Goal: Task Accomplishment & Management: Manage account settings

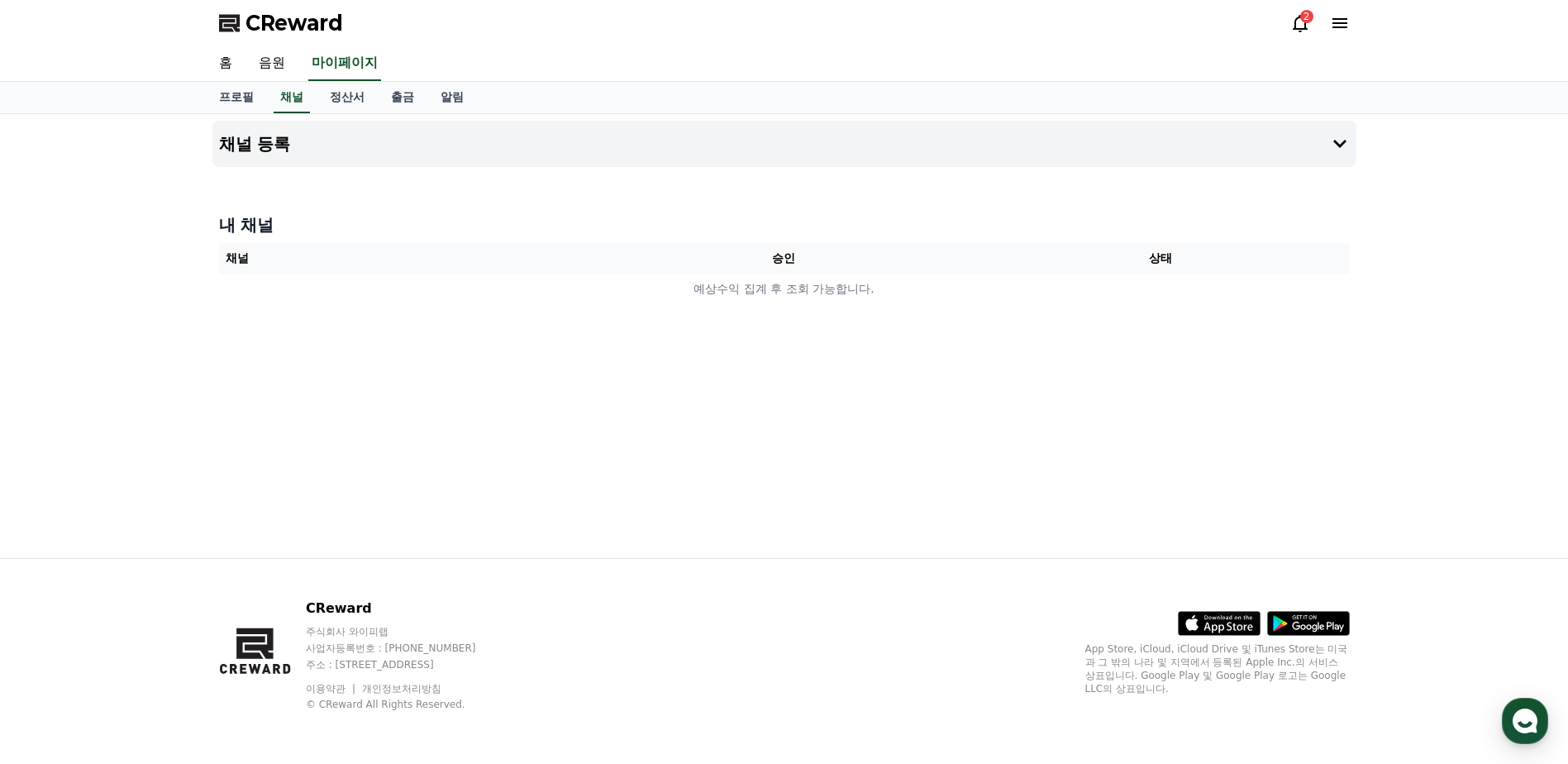
drag, startPoint x: 363, startPoint y: 1, endPoint x: 1346, endPoint y: 19, distance: 983.2
click at [1346, 19] on icon at bounding box center [1340, 23] width 15 height 9
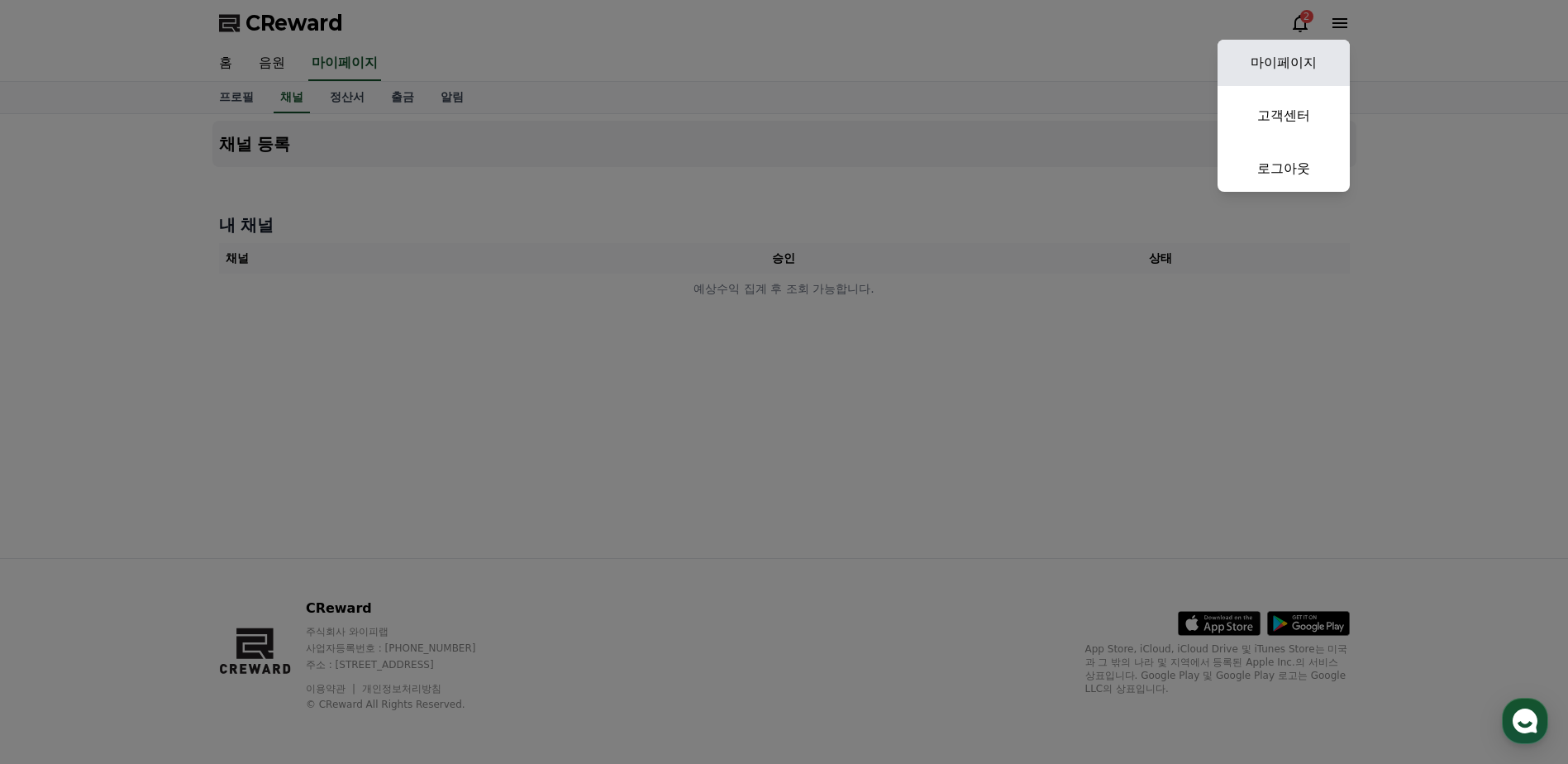
click at [1297, 73] on link "마이페이지" at bounding box center [1283, 63] width 132 height 47
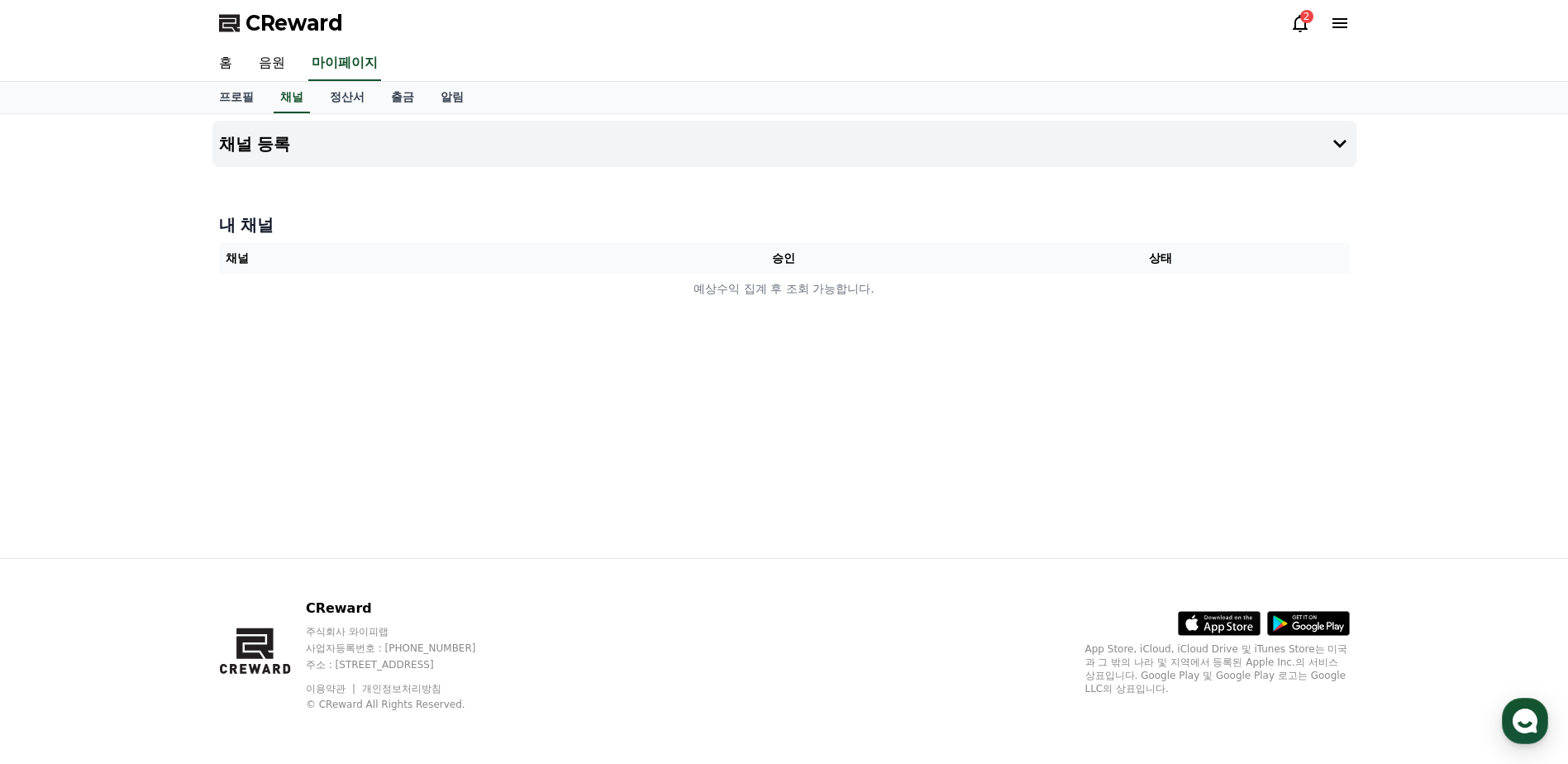
select select "**********"
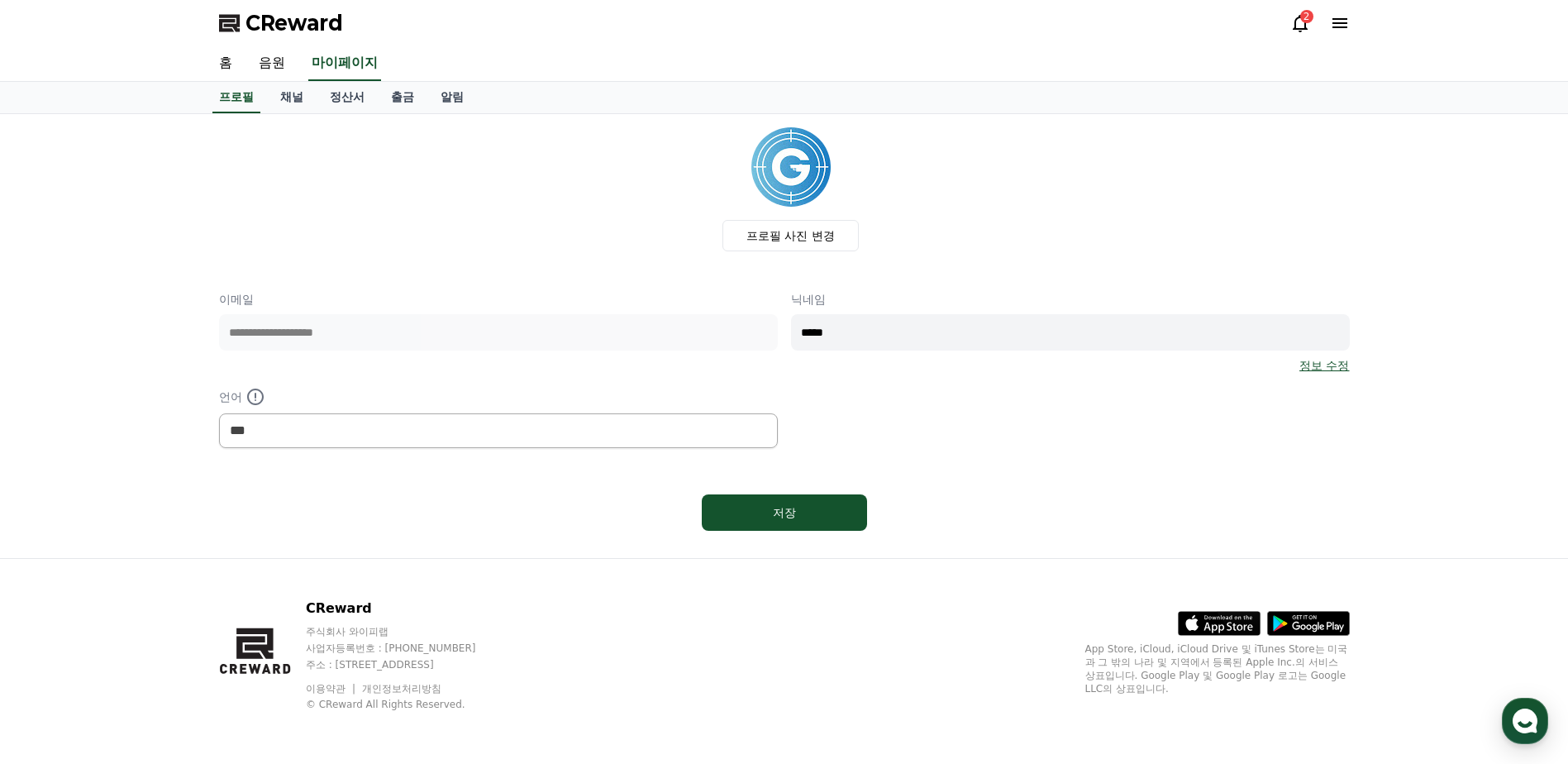
click at [1309, 366] on link "정보 수정" at bounding box center [1324, 364] width 49 height 16
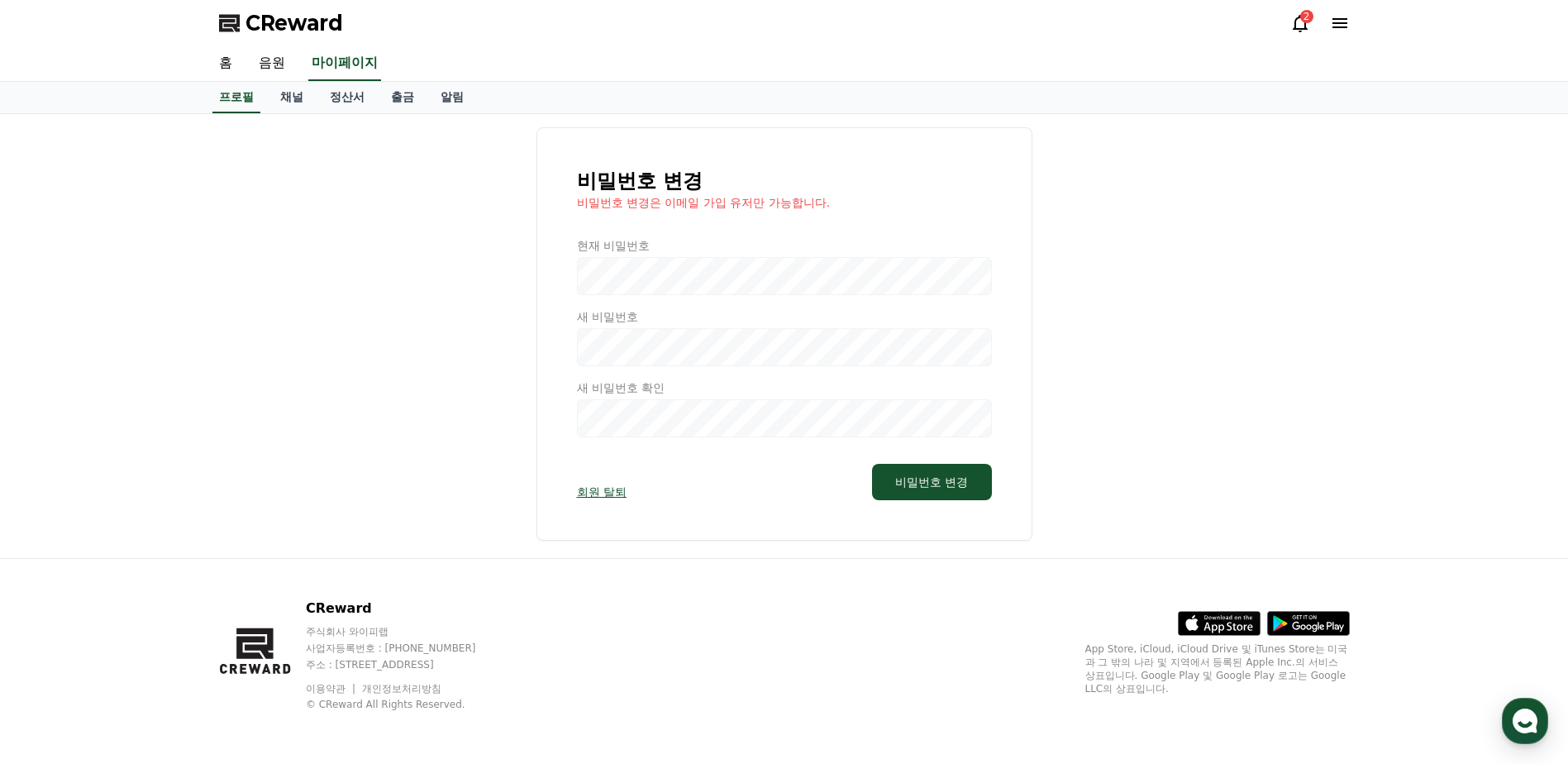
click at [604, 488] on link "회원 탈퇴" at bounding box center [601, 492] width 49 height 16
click at [604, 494] on link "회원 탈퇴" at bounding box center [601, 492] width 49 height 16
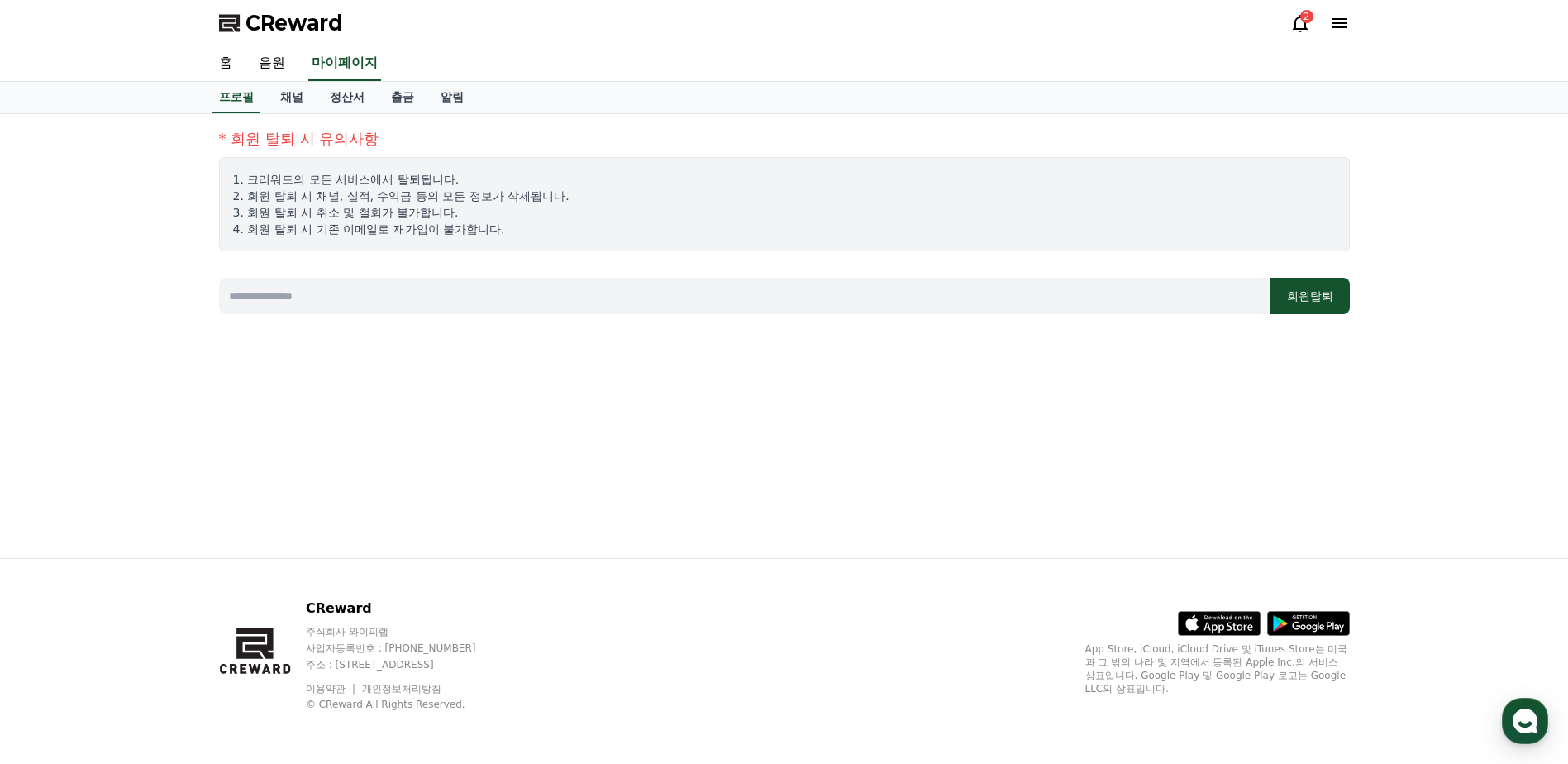
click at [575, 301] on input at bounding box center [745, 296] width 1052 height 36
click at [1275, 298] on button "회원탈퇴" at bounding box center [1311, 296] width 80 height 36
drag, startPoint x: 479, startPoint y: 299, endPoint x: 168, endPoint y: 319, distance: 311.6
click at [168, 319] on div "* 회원 탈퇴 시 유의사항 1. 크리워드의 모든 서비스에서 탈퇴됩니다. 2. 회원 탈퇴 시 채널, 실적, 수익금 등의 모든 정보가 삭제됩니다.…" at bounding box center [784, 336] width 1568 height 444
type input "*"
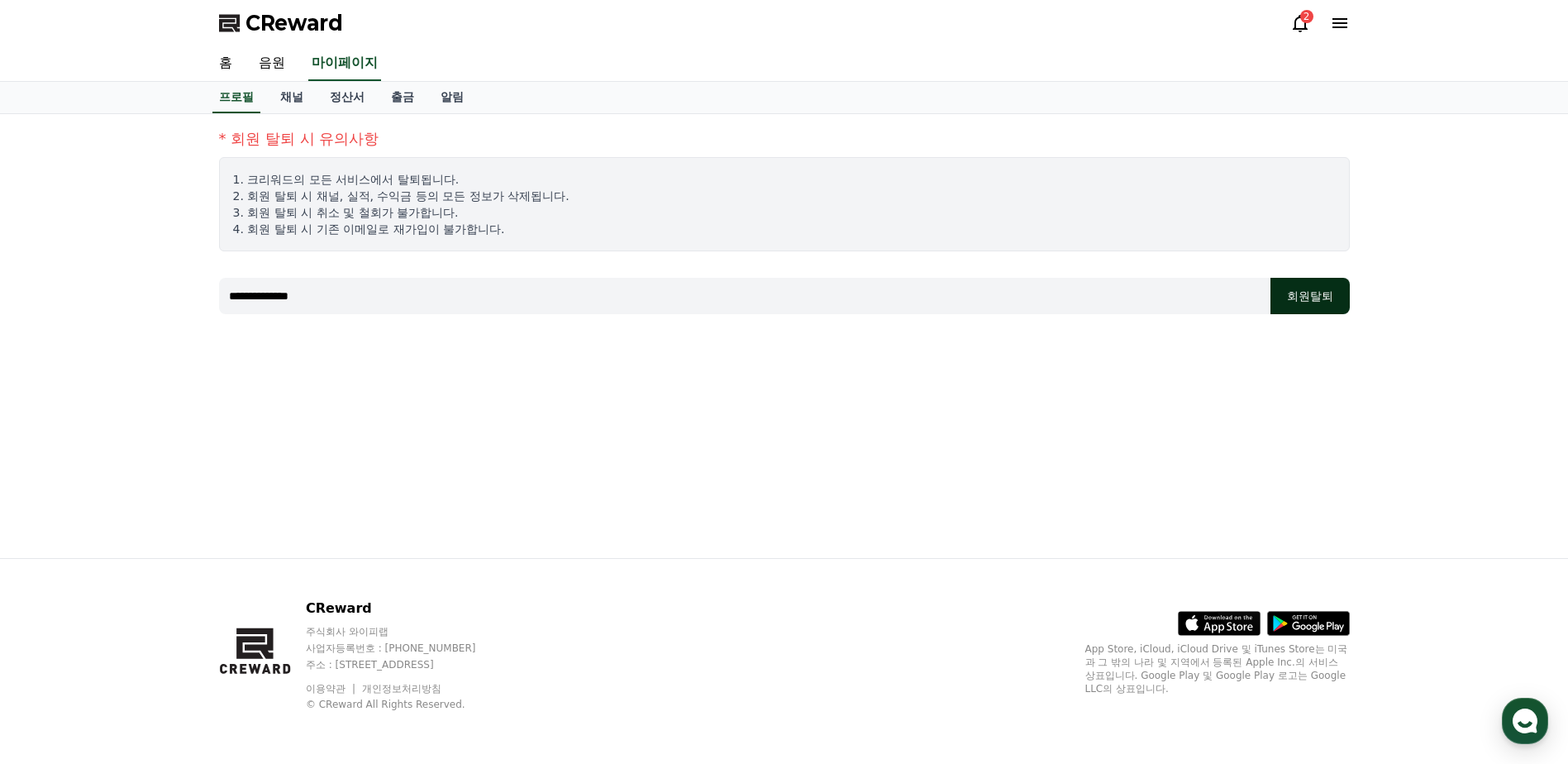
type input "**********"
click at [1288, 289] on button "회원탈퇴" at bounding box center [1311, 296] width 80 height 36
